Goal: Navigation & Orientation: Find specific page/section

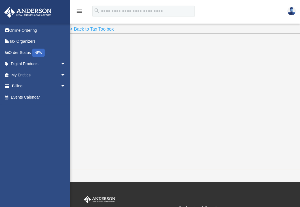
scroll to position [28, 0]
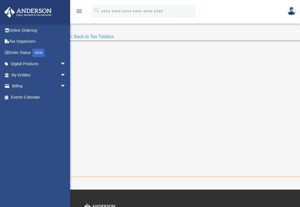
click at [91, 37] on link "< Back to Tax Toolbox" at bounding box center [92, 38] width 44 height 8
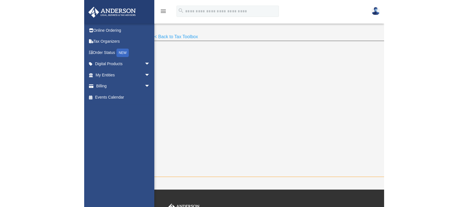
scroll to position [38, 0]
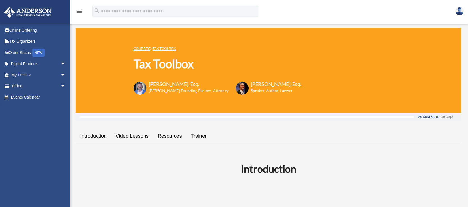
click at [134, 135] on link "Video Lessons" at bounding box center [132, 136] width 42 height 16
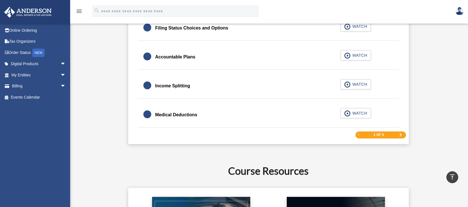
scroll to position [883, 0]
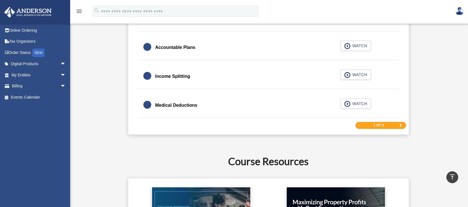
click at [370, 126] on div "1 of 3" at bounding box center [381, 125] width 51 height 7
click at [401, 125] on span "Next Page" at bounding box center [400, 124] width 3 height 3
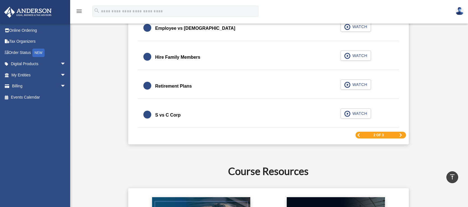
scroll to position [856, 0]
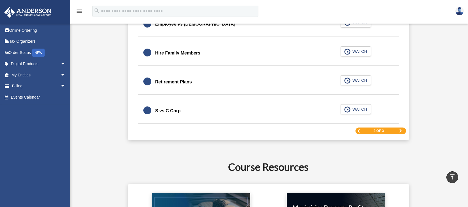
click at [401, 130] on span "Next Page" at bounding box center [400, 130] width 3 height 3
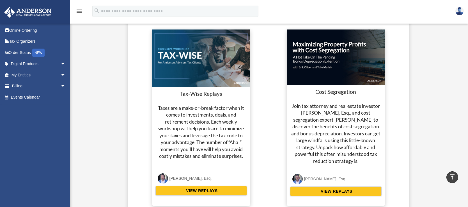
scroll to position [912, 0]
